Goal: Find contact information: Find contact information

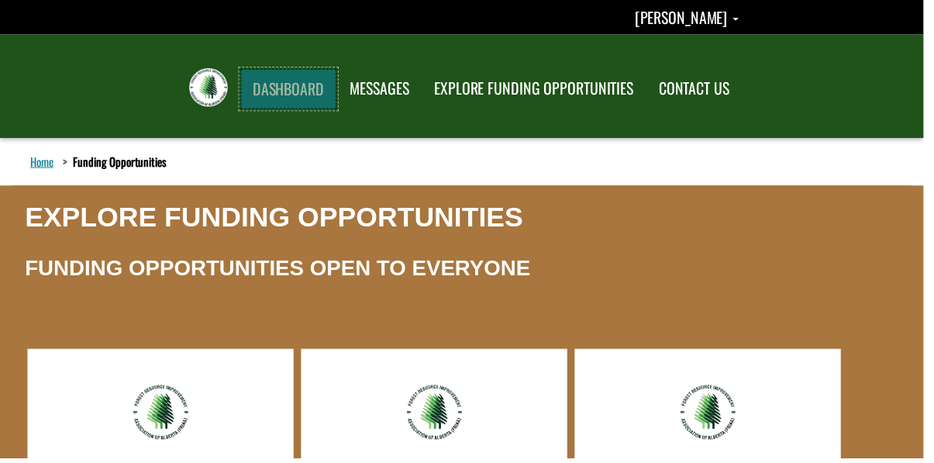
click at [243, 90] on link "DASHBOARD" at bounding box center [291, 90] width 97 height 40
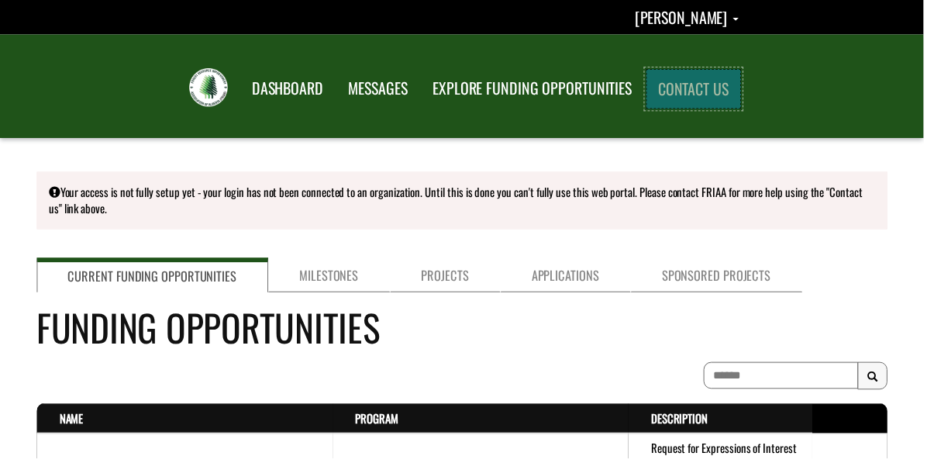
click at [750, 88] on link "CONTACT US" at bounding box center [702, 90] width 96 height 40
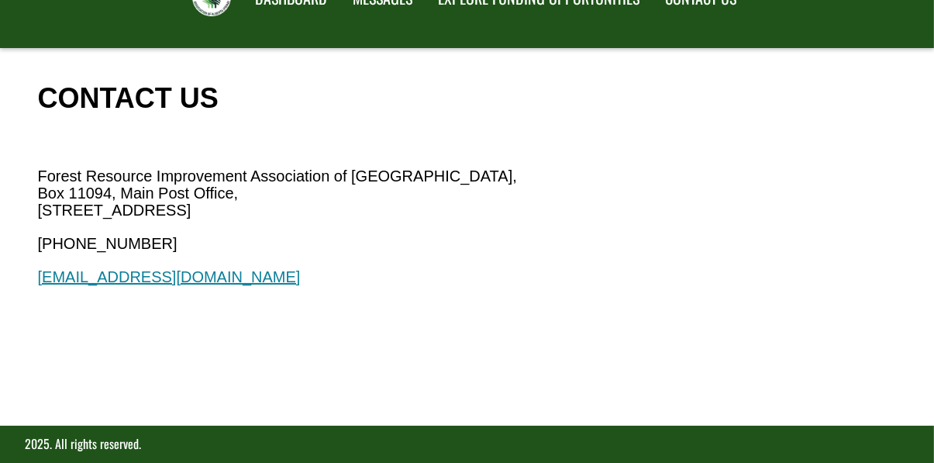
scroll to position [60, 0]
